Goal: Task Accomplishment & Management: Complete application form

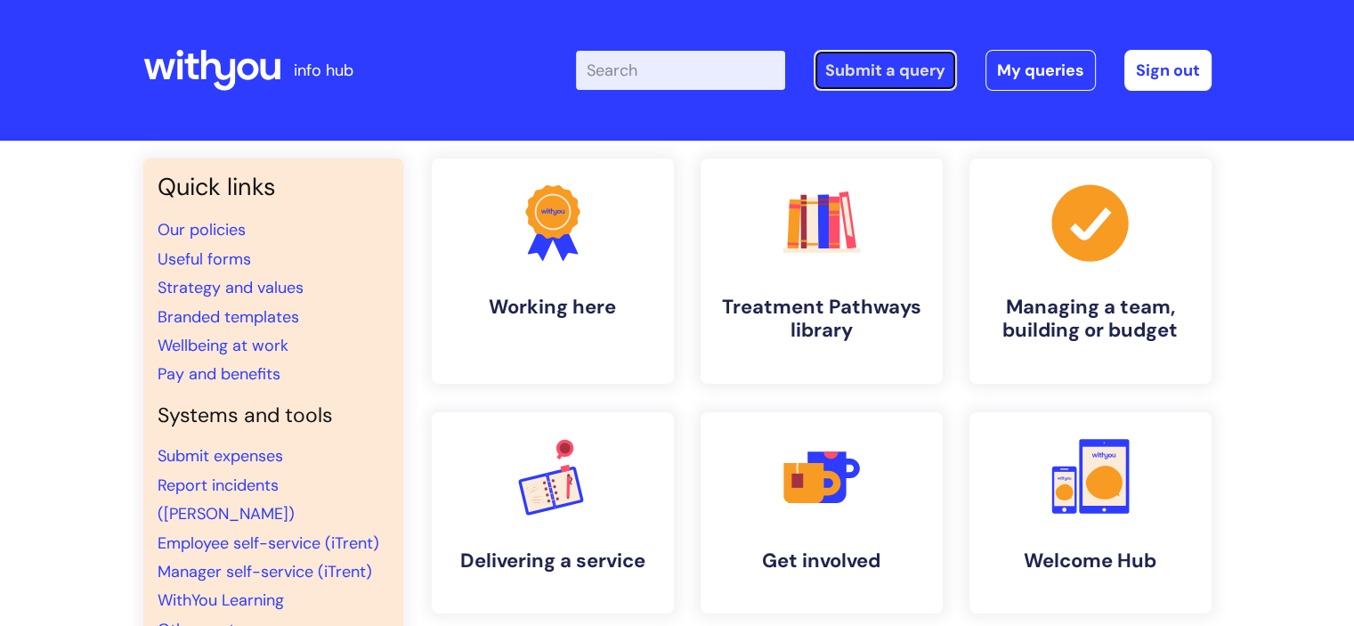
click at [874, 80] on link "Submit a query" at bounding box center [884, 70] width 143 height 41
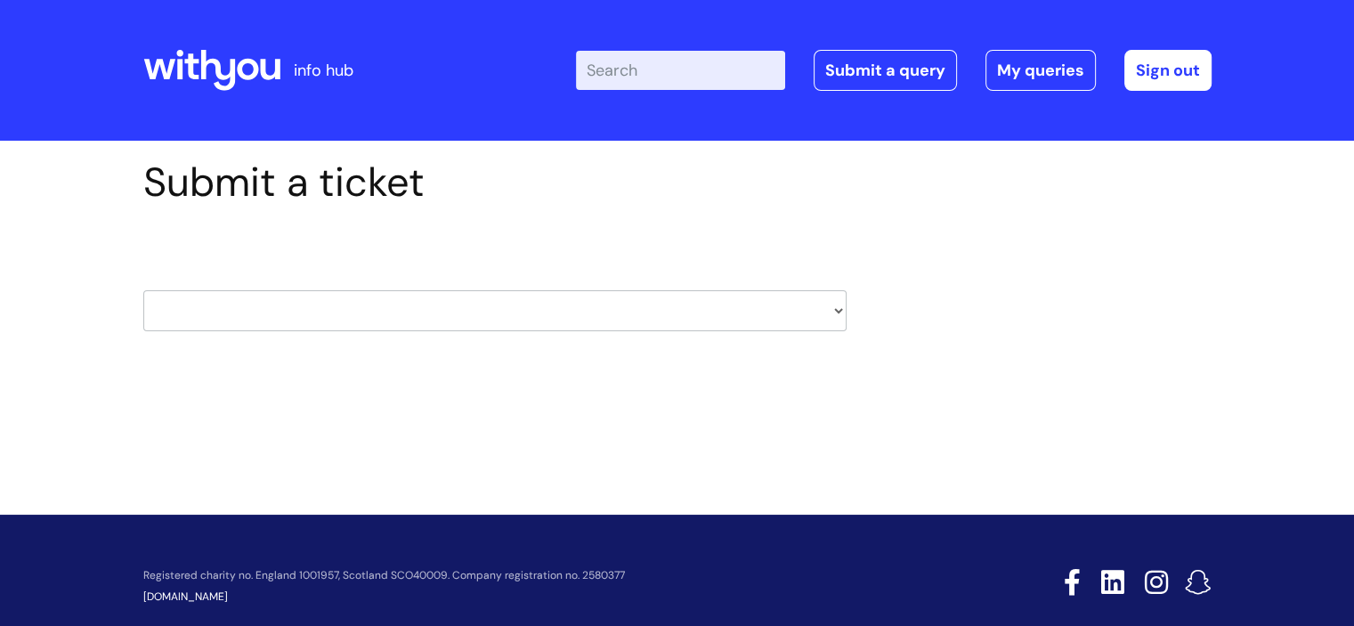
click at [713, 323] on select "HR / People IT and Support Clinical Drug Alerts Finance Accounts Data Support T…" at bounding box center [494, 310] width 703 height 41
select select "it_and_support"
click at [143, 290] on select "HR / People IT and Support Clinical Drug Alerts Finance Accounts Data Support T…" at bounding box center [494, 310] width 703 height 41
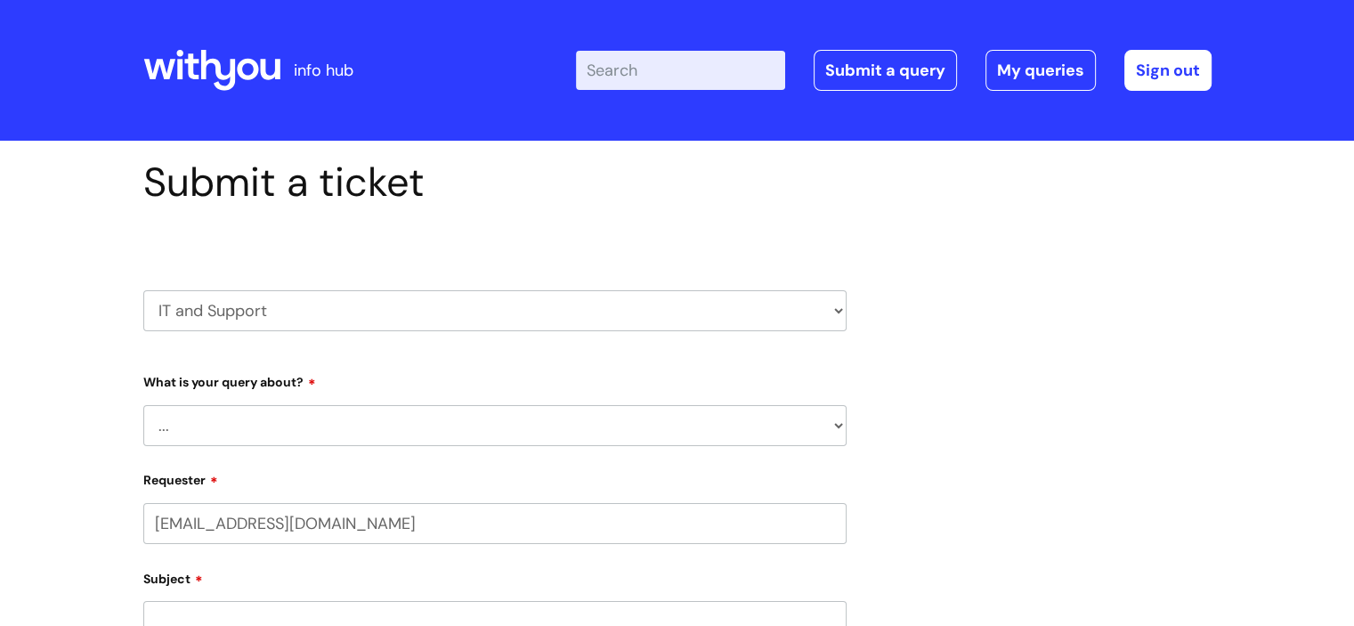
select select "80004418200"
click at [604, 437] on select "... Mobile Phone Reset & MFA Accounts, Starters and Leavers IT Hardware issue I…" at bounding box center [494, 425] width 703 height 41
select select "System/software"
click at [143, 405] on select "... Mobile Phone Reset & MFA Accounts, Starters and Leavers IT Hardware issue I…" at bounding box center [494, 425] width 703 height 41
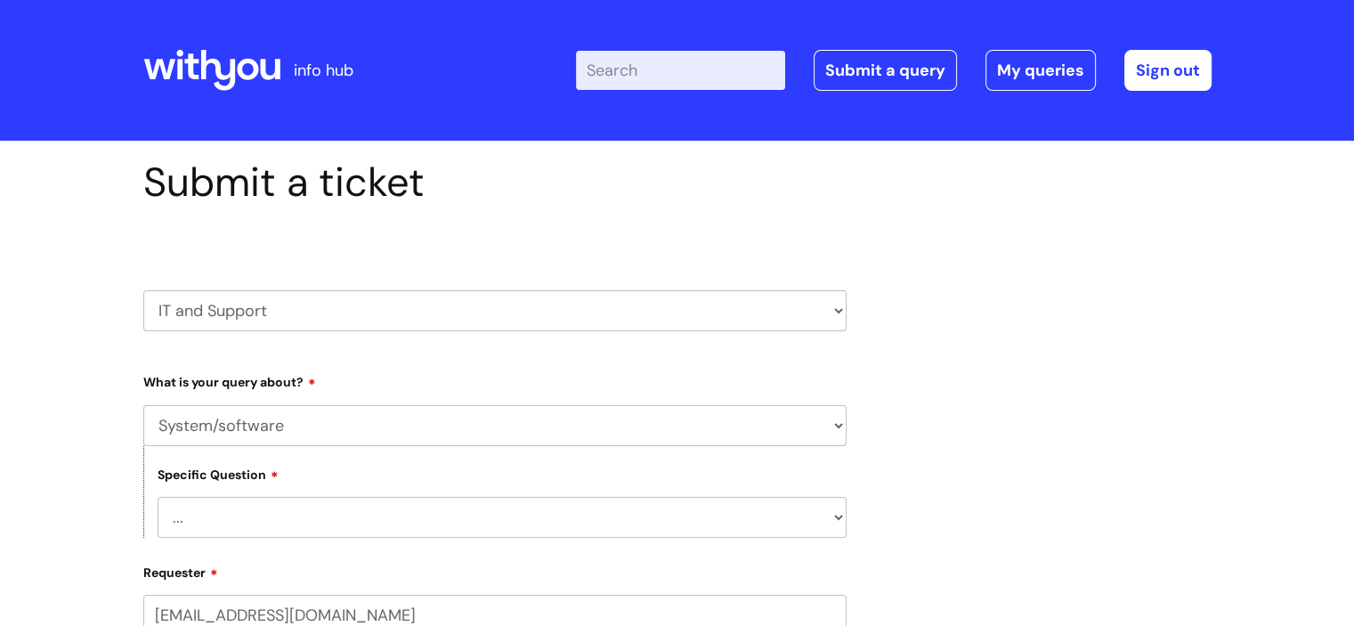
click at [637, 511] on select "... Halo PCMIS Iaptus NHS Email CJSM Email Mitel Another System Google (Workspa…" at bounding box center [502, 517] width 689 height 41
